Goal: Find specific page/section: Find specific page/section

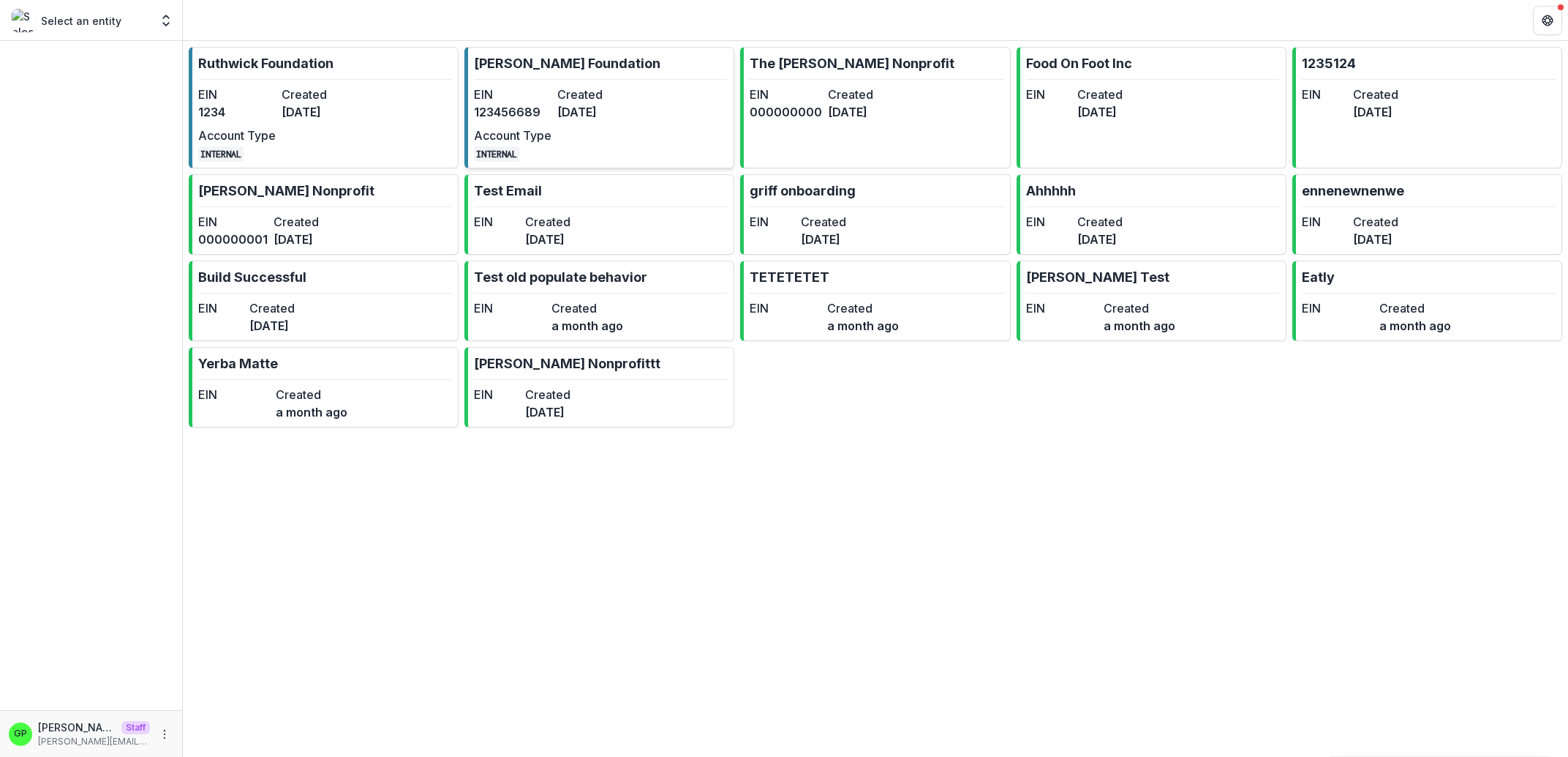
click at [496, 87] on dt "EIN" at bounding box center [512, 94] width 78 height 18
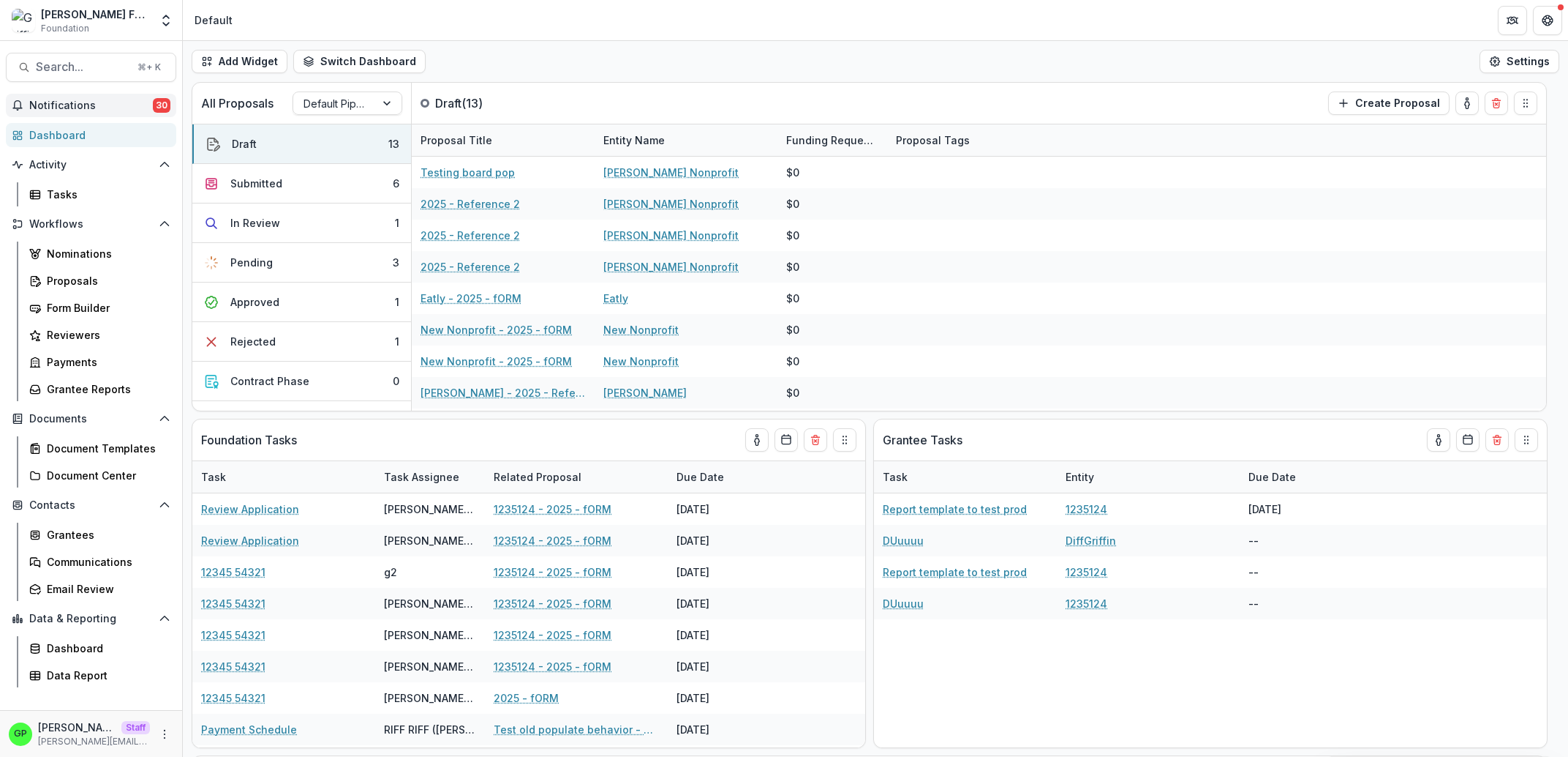
click at [161, 98] on span "30" at bounding box center [161, 105] width 18 height 15
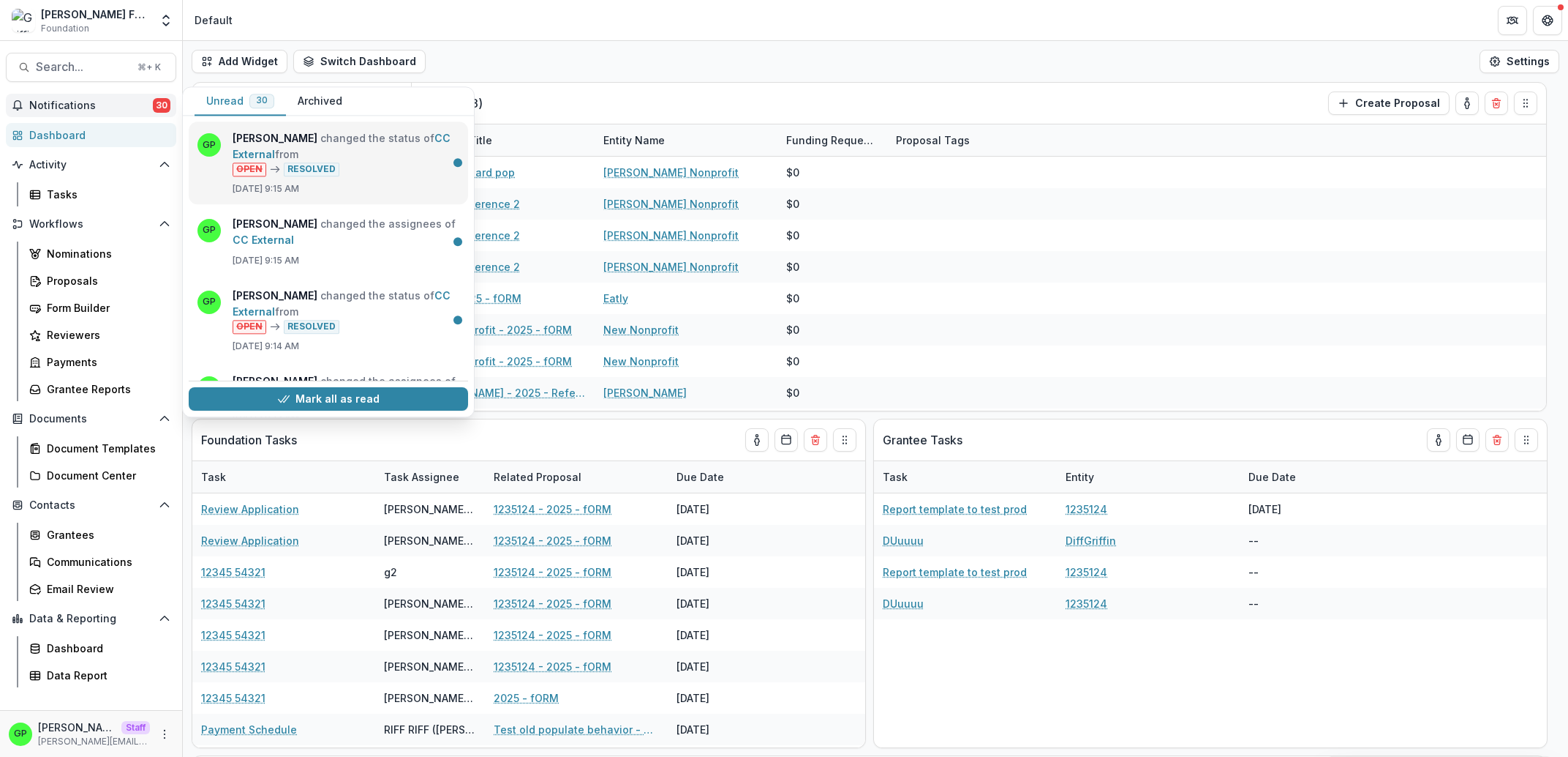
click at [345, 158] on link "CC External" at bounding box center [341, 145] width 218 height 28
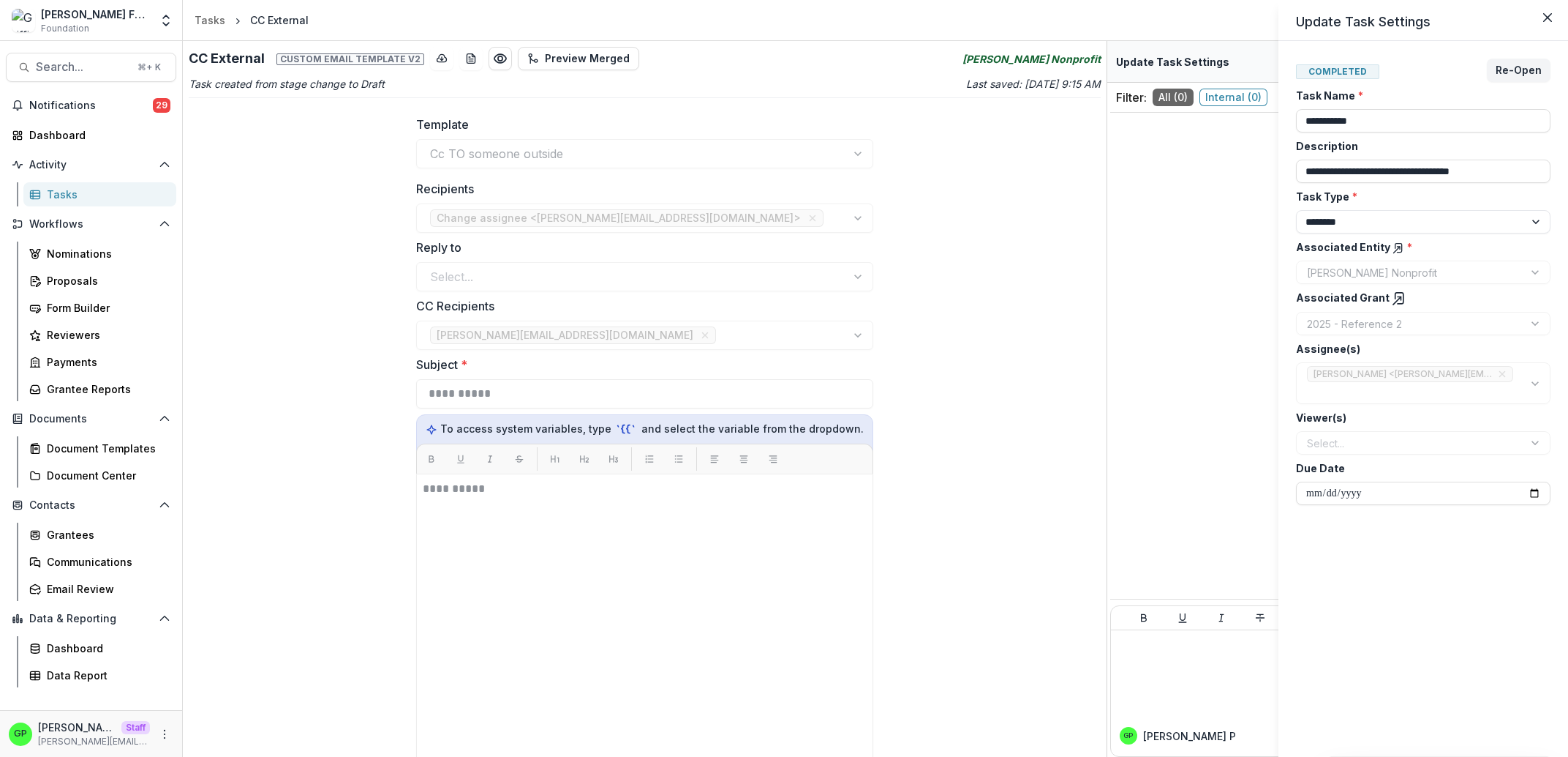
click at [125, 101] on div "**********" at bounding box center [784, 378] width 1568 height 757
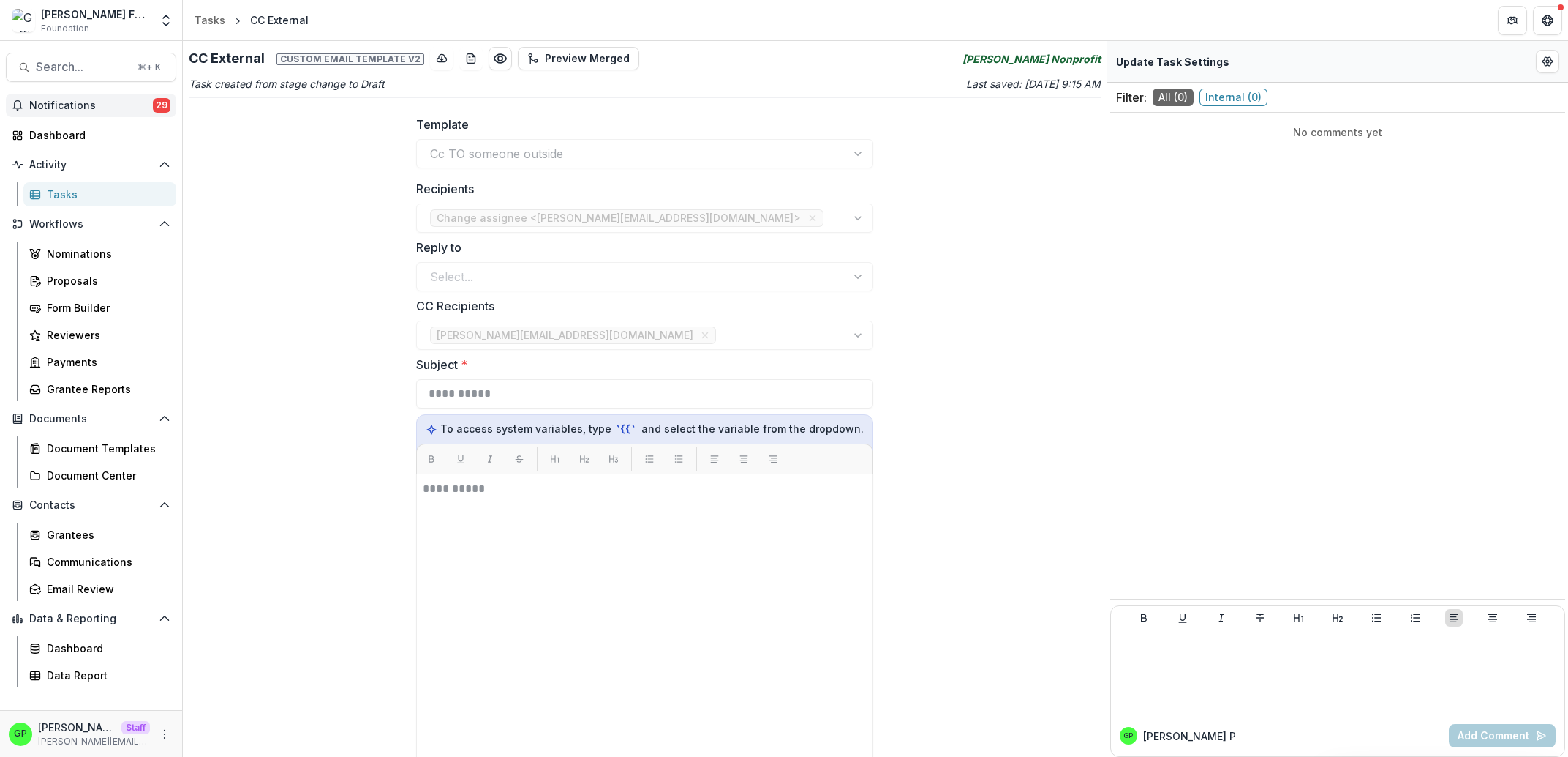
click at [110, 110] on span "Notifications" at bounding box center [91, 105] width 124 height 12
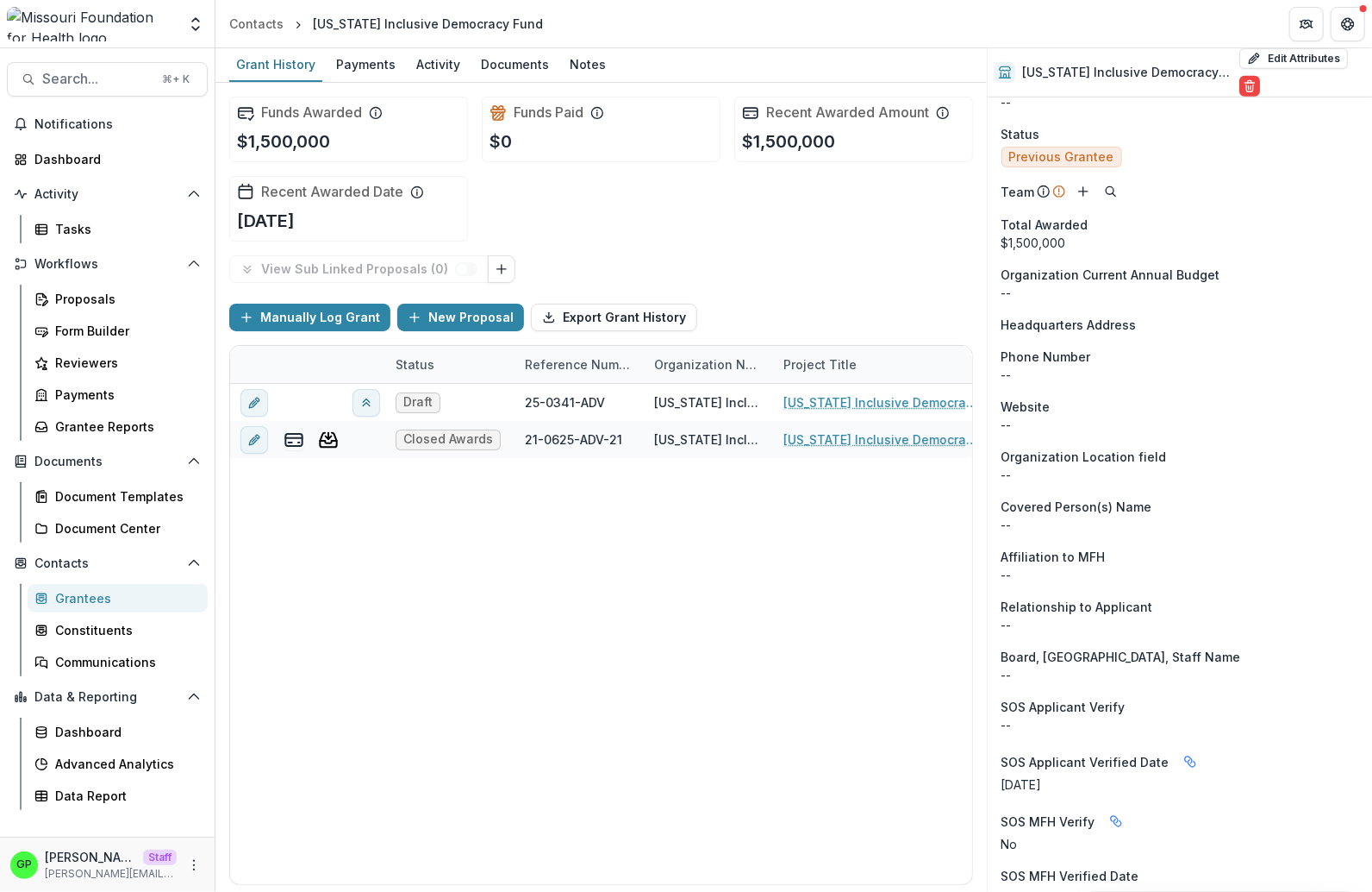
scroll to position [1239, 0]
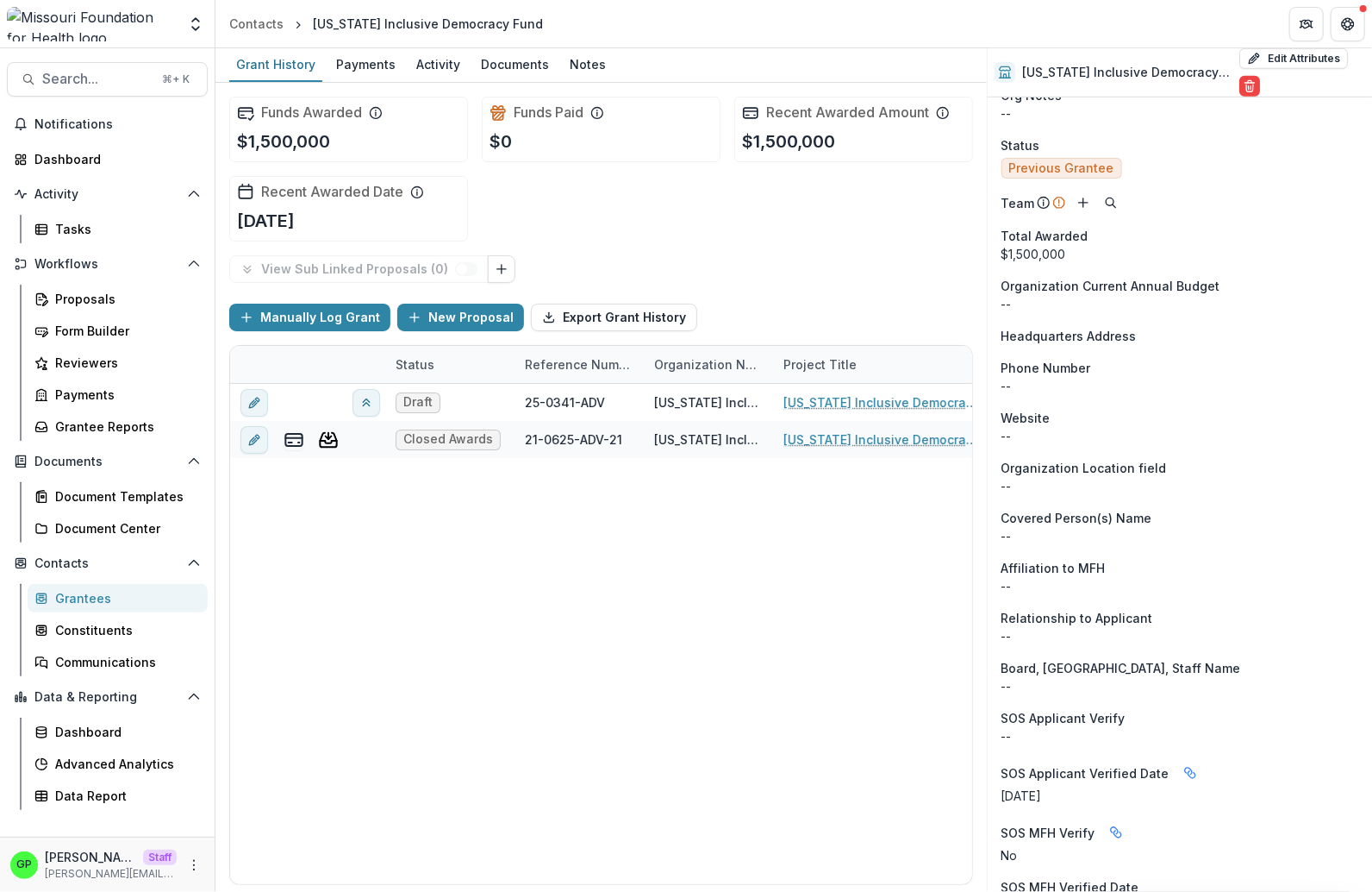
scroll to position [762, 0]
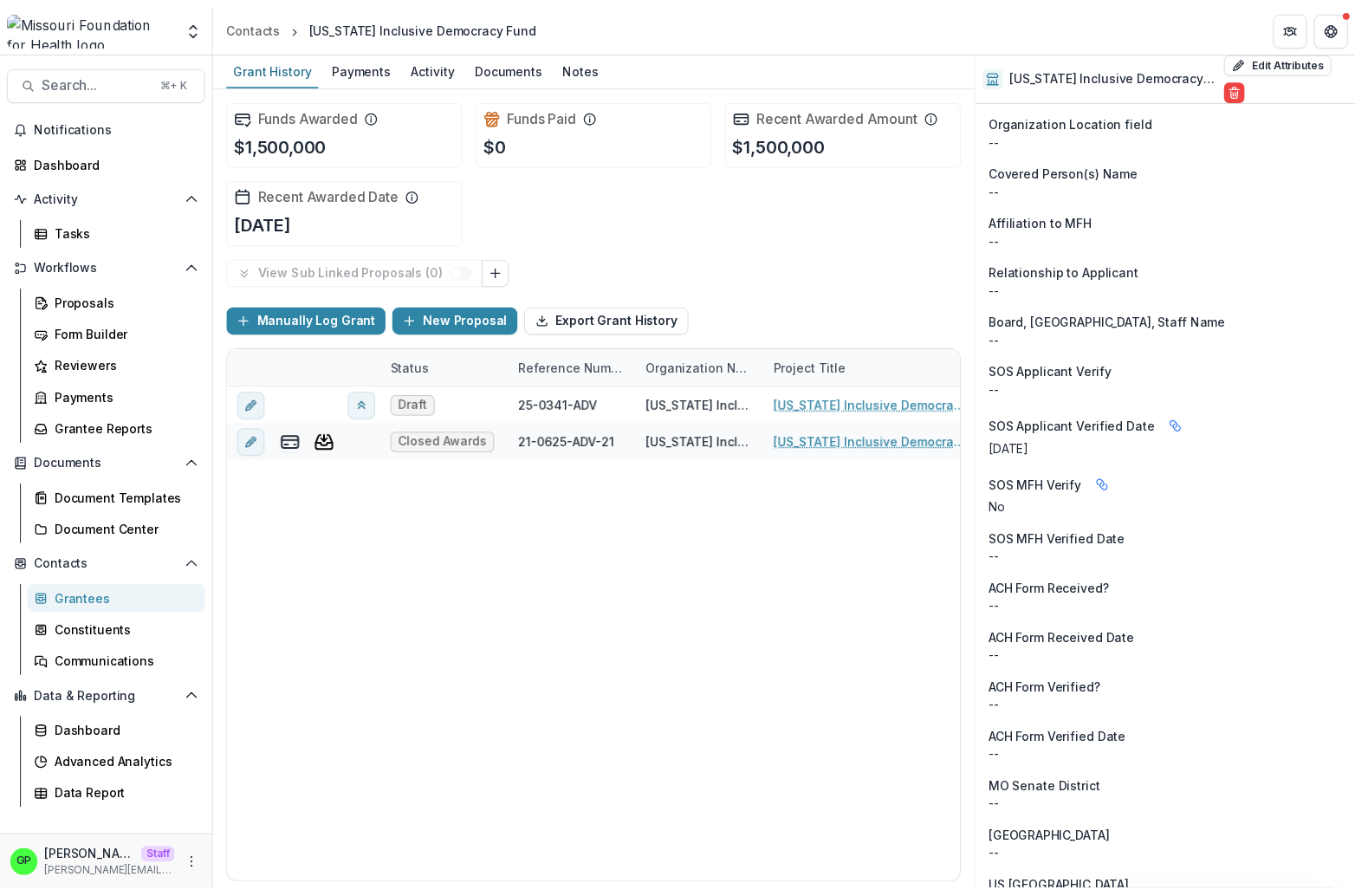
scroll to position [1245, 0]
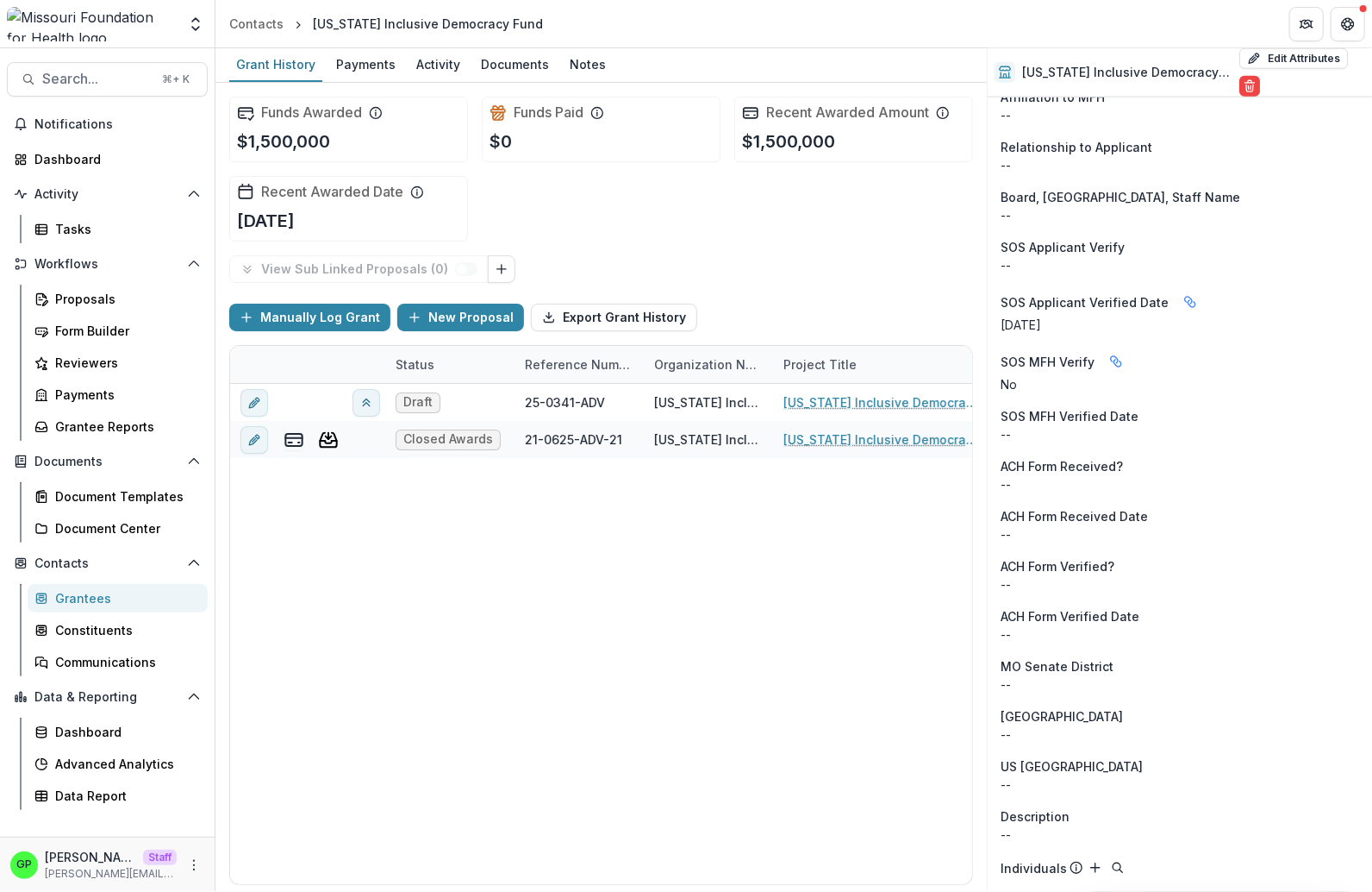
click at [117, 593] on div "Grantees" at bounding box center [124, 598] width 139 height 18
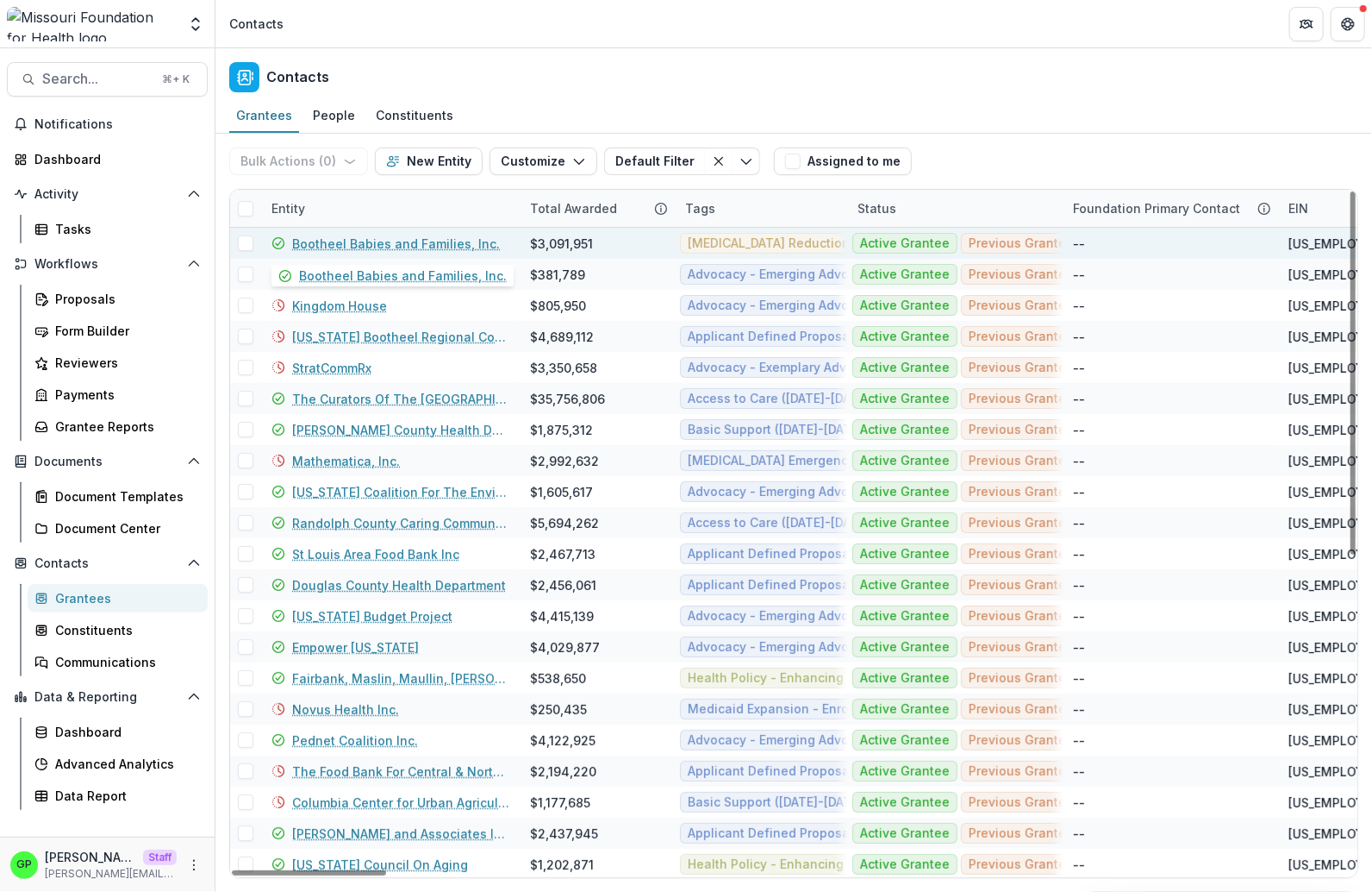
click at [352, 239] on link "Bootheel Babies and Families, Inc." at bounding box center [395, 244] width 208 height 18
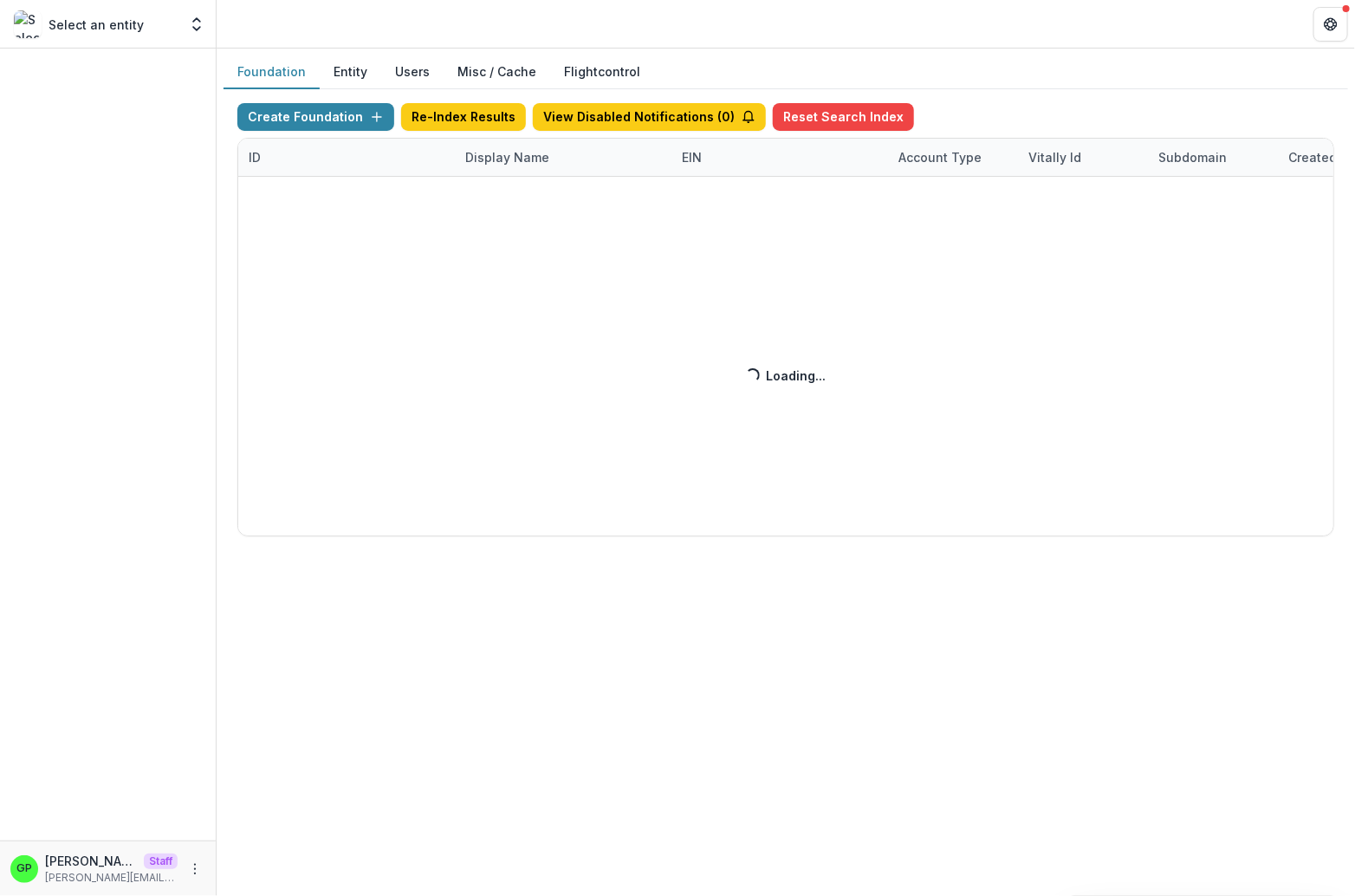
click at [489, 69] on button "Misc / Cache" at bounding box center [496, 72] width 107 height 34
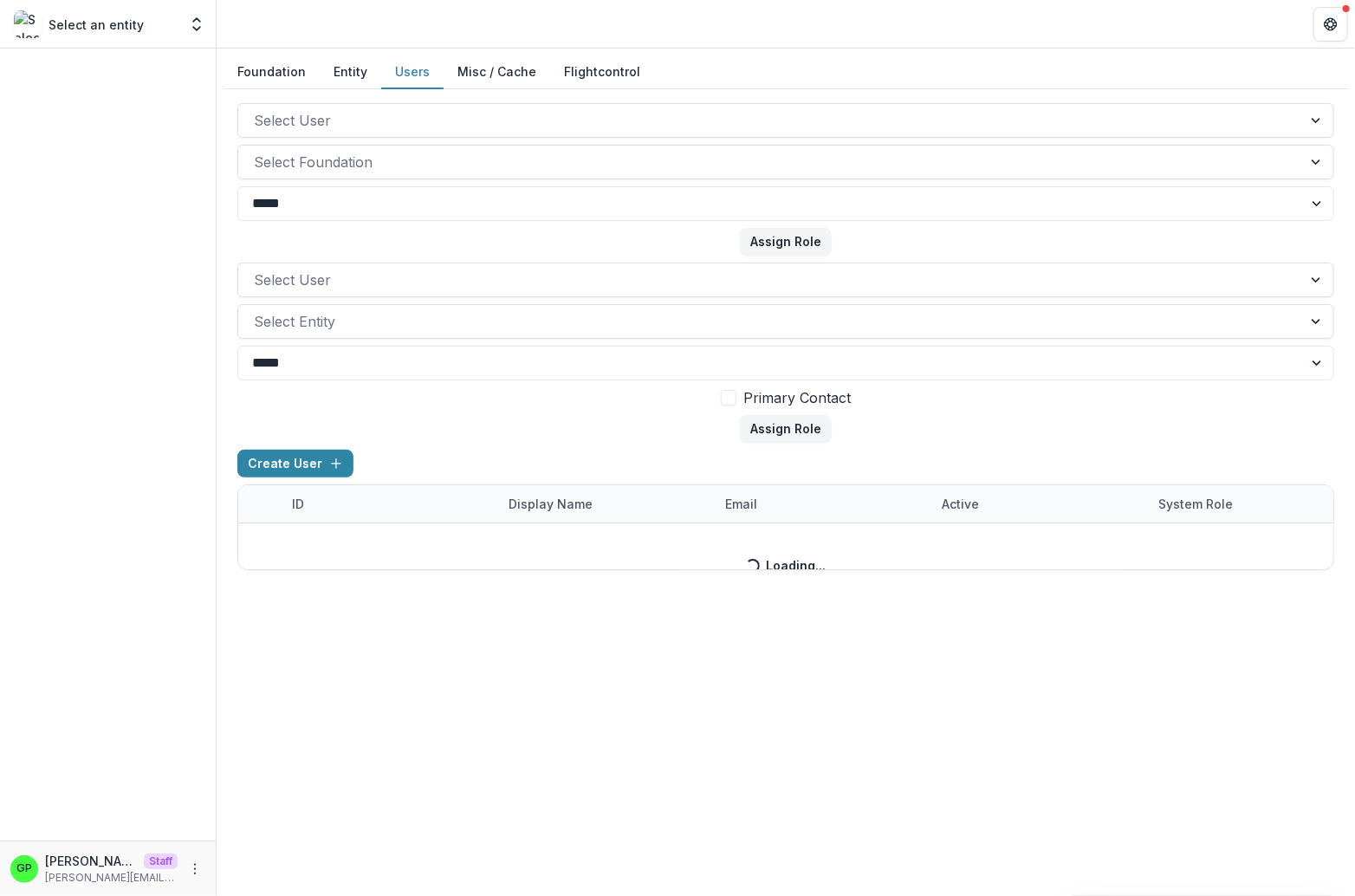
click at [415, 76] on button "Users" at bounding box center [413, 72] width 62 height 34
click at [478, 60] on button "Misc / Cache" at bounding box center [496, 72] width 107 height 34
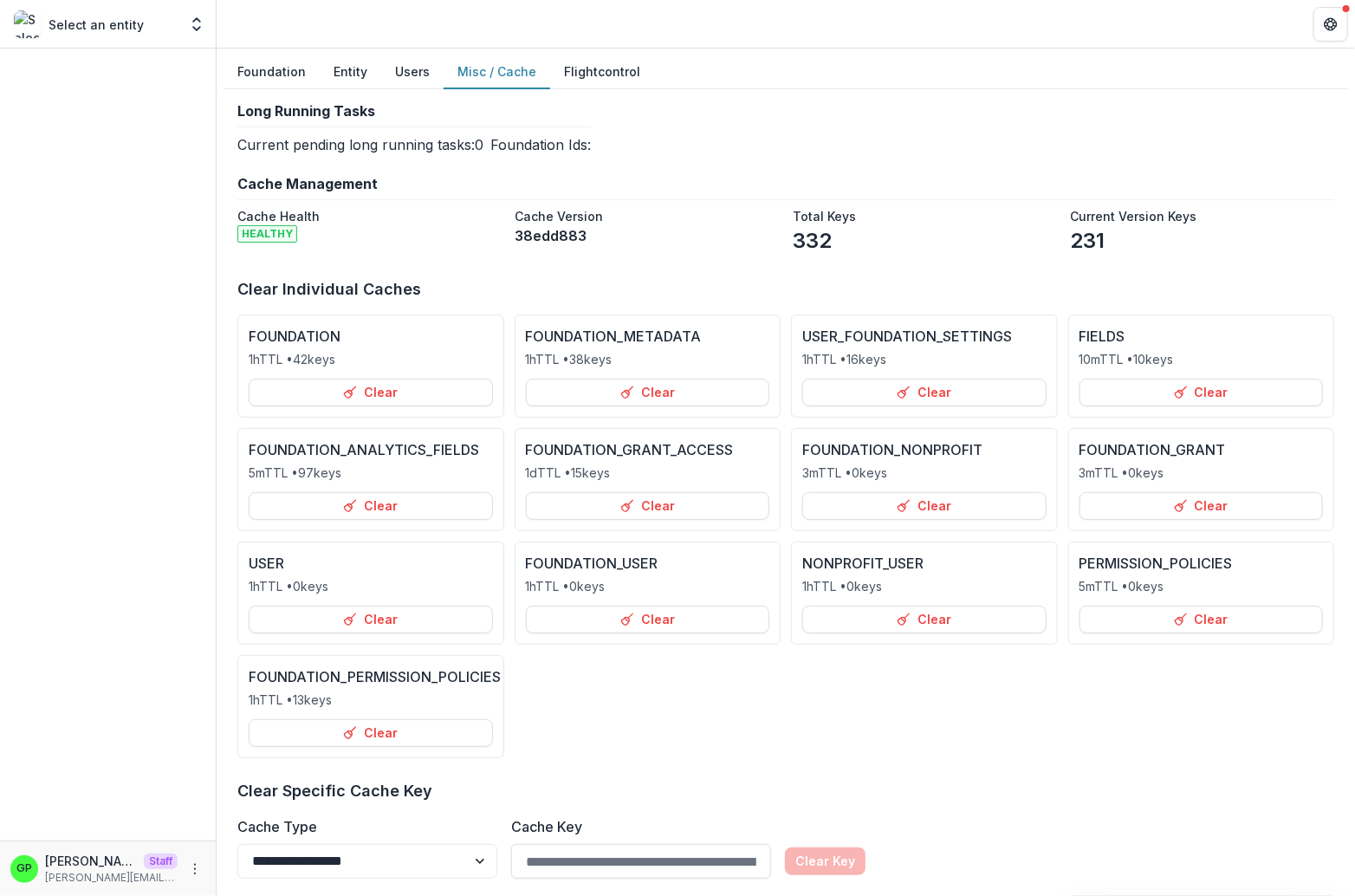
click at [555, 66] on button "Flightcontrol" at bounding box center [602, 72] width 104 height 34
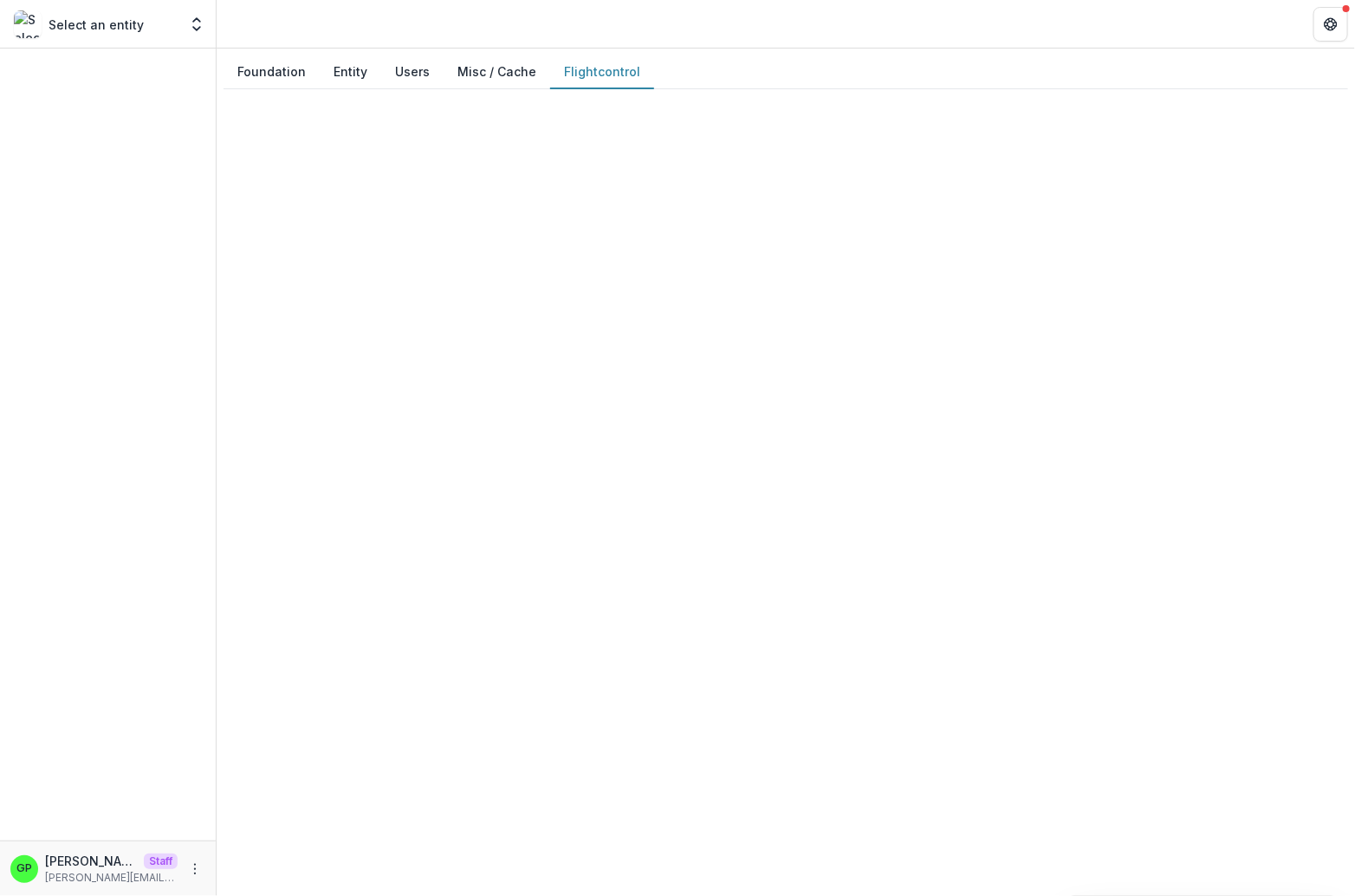
click at [408, 66] on button "Users" at bounding box center [413, 72] width 62 height 34
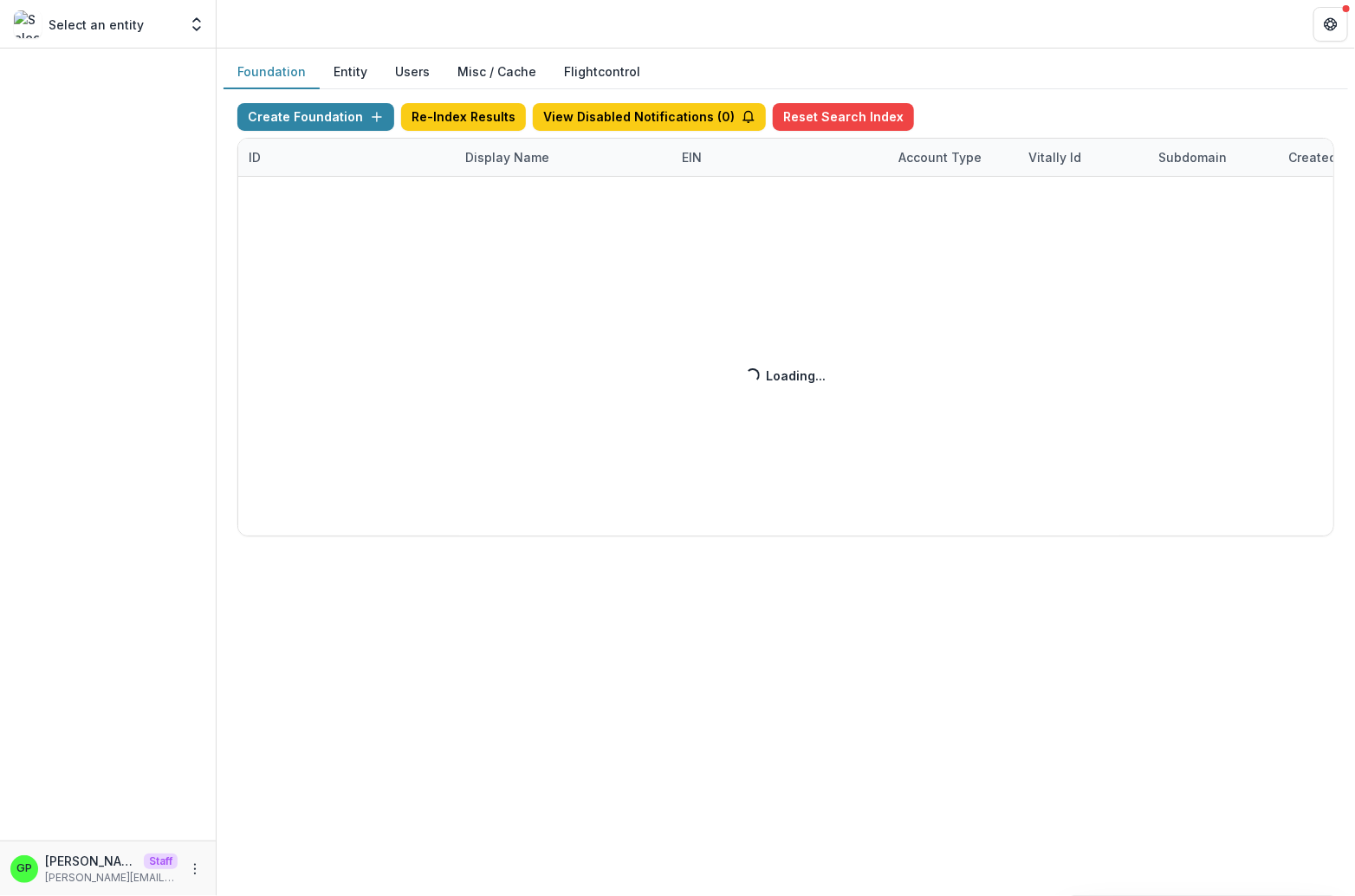
click at [305, 73] on button "Foundation" at bounding box center [271, 72] width 97 height 34
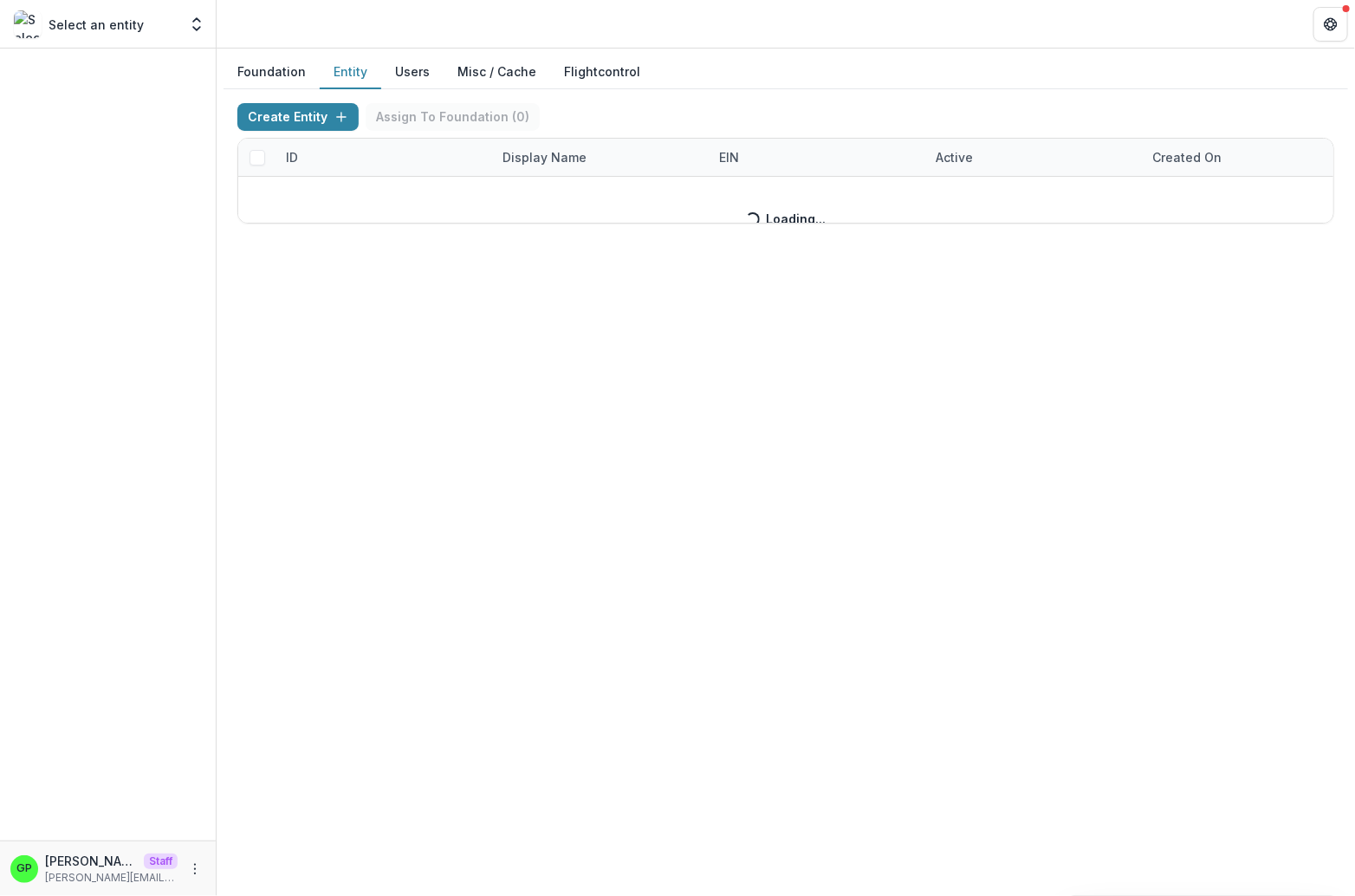
click at [337, 66] on button "Entity" at bounding box center [351, 72] width 62 height 34
click at [341, 77] on button "Entity" at bounding box center [351, 72] width 62 height 34
click at [409, 62] on button "Users" at bounding box center [413, 72] width 62 height 34
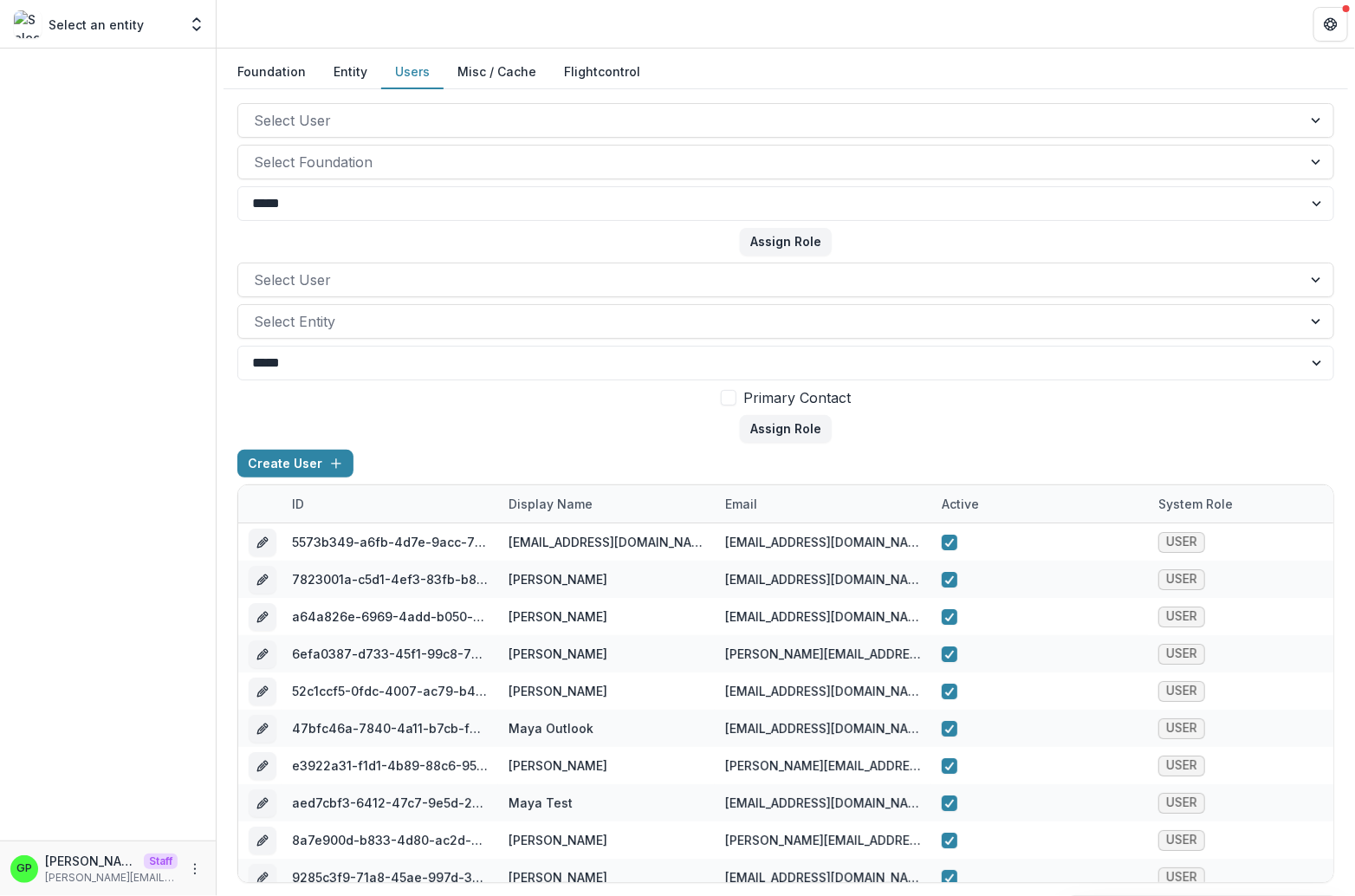
click at [530, 67] on button "Misc / Cache" at bounding box center [496, 72] width 107 height 34
click at [511, 69] on button "Misc / Cache" at bounding box center [496, 72] width 107 height 34
click at [477, 66] on button "Misc / Cache" at bounding box center [496, 72] width 107 height 34
click at [494, 64] on button "Misc / Cache" at bounding box center [496, 72] width 107 height 34
click at [494, 65] on button "Misc / Cache" at bounding box center [496, 72] width 107 height 34
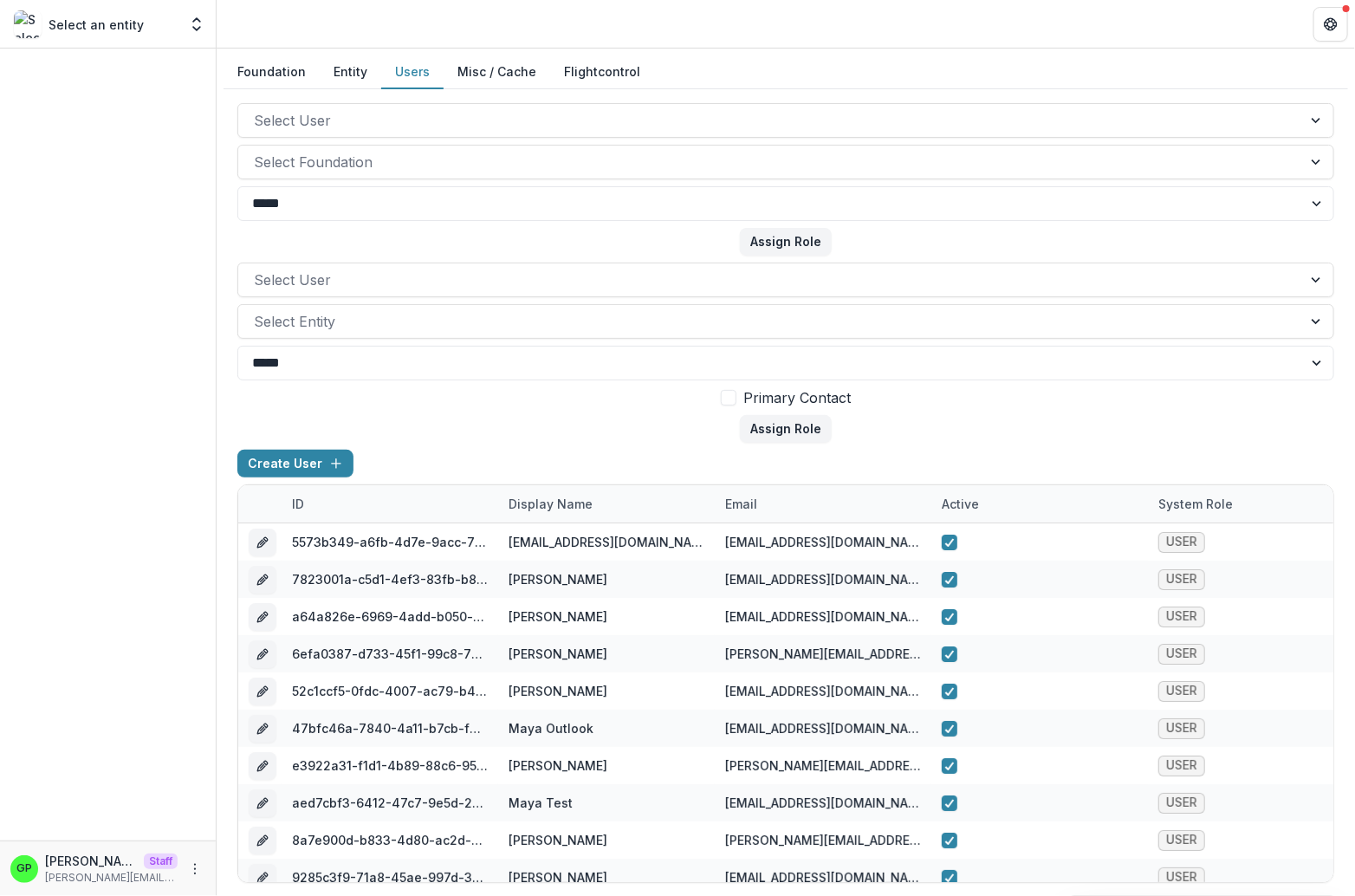
click at [496, 65] on button "Misc / Cache" at bounding box center [496, 72] width 107 height 34
click at [0, 0] on div at bounding box center [0, 0] width 0 height 0
click at [487, 77] on button "Misc / Cache" at bounding box center [496, 72] width 107 height 34
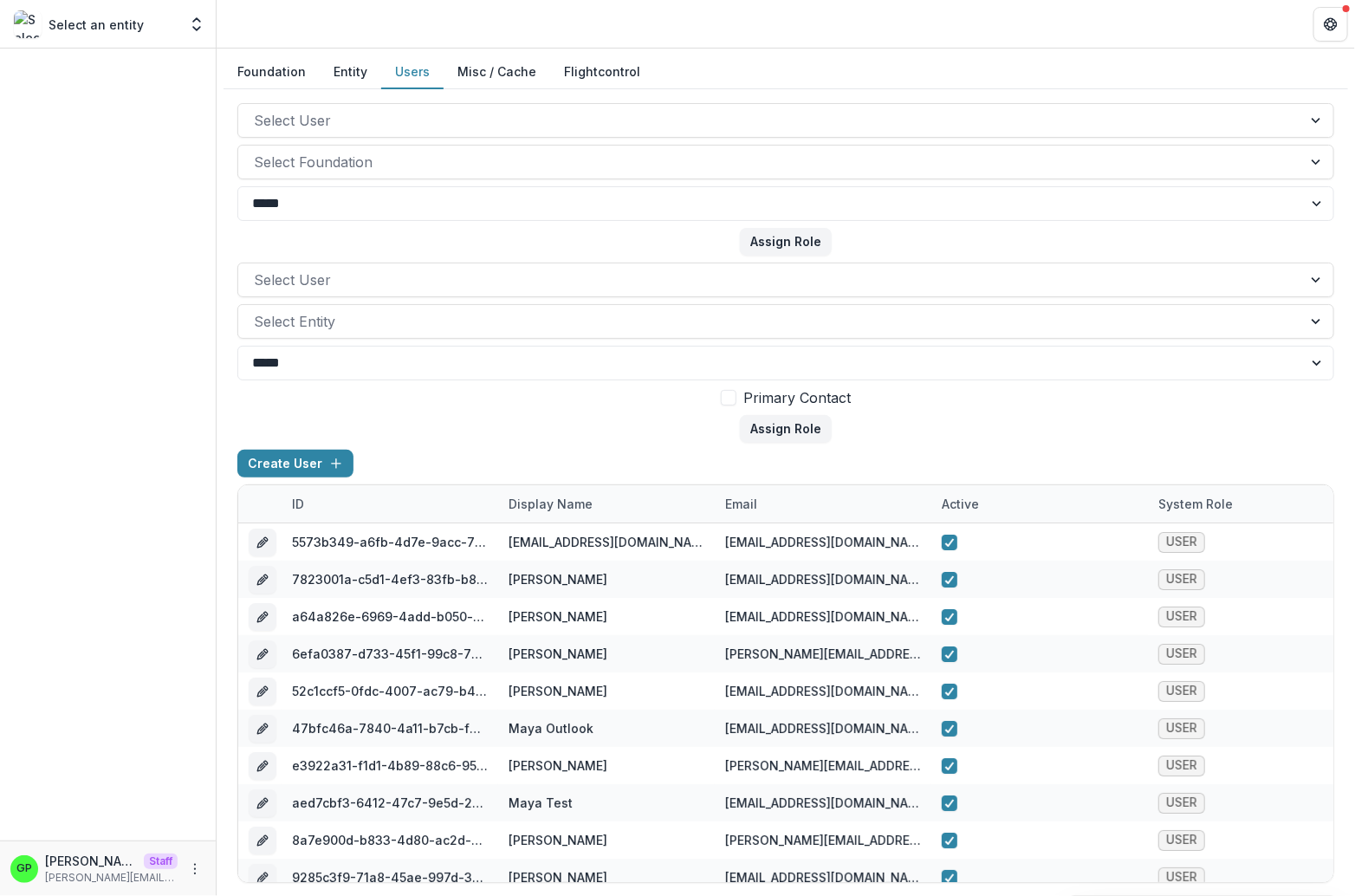
click at [487, 77] on button "Misc / Cache" at bounding box center [496, 72] width 107 height 34
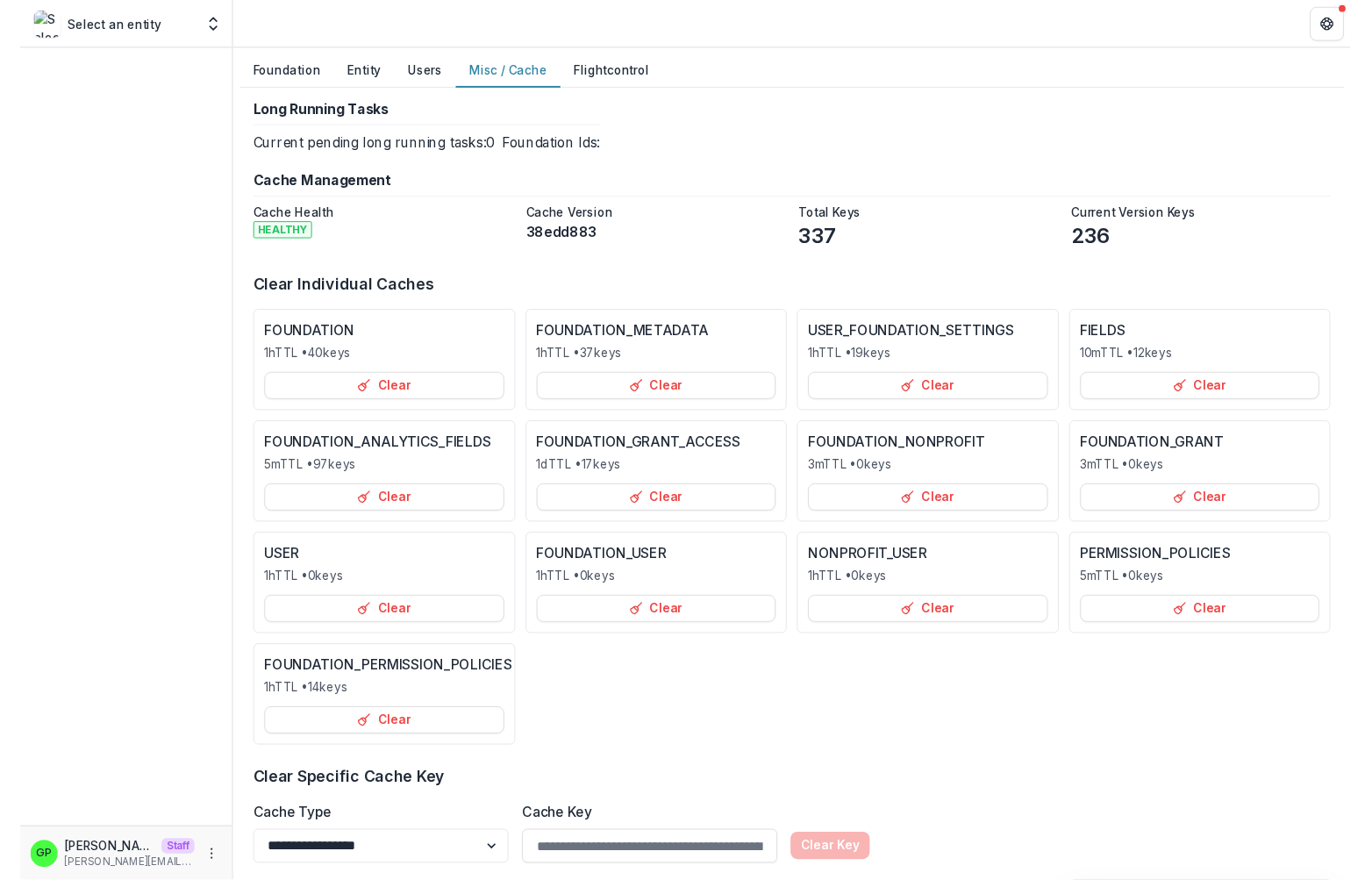
scroll to position [90, 0]
